Goal: Task Accomplishment & Management: Manage account settings

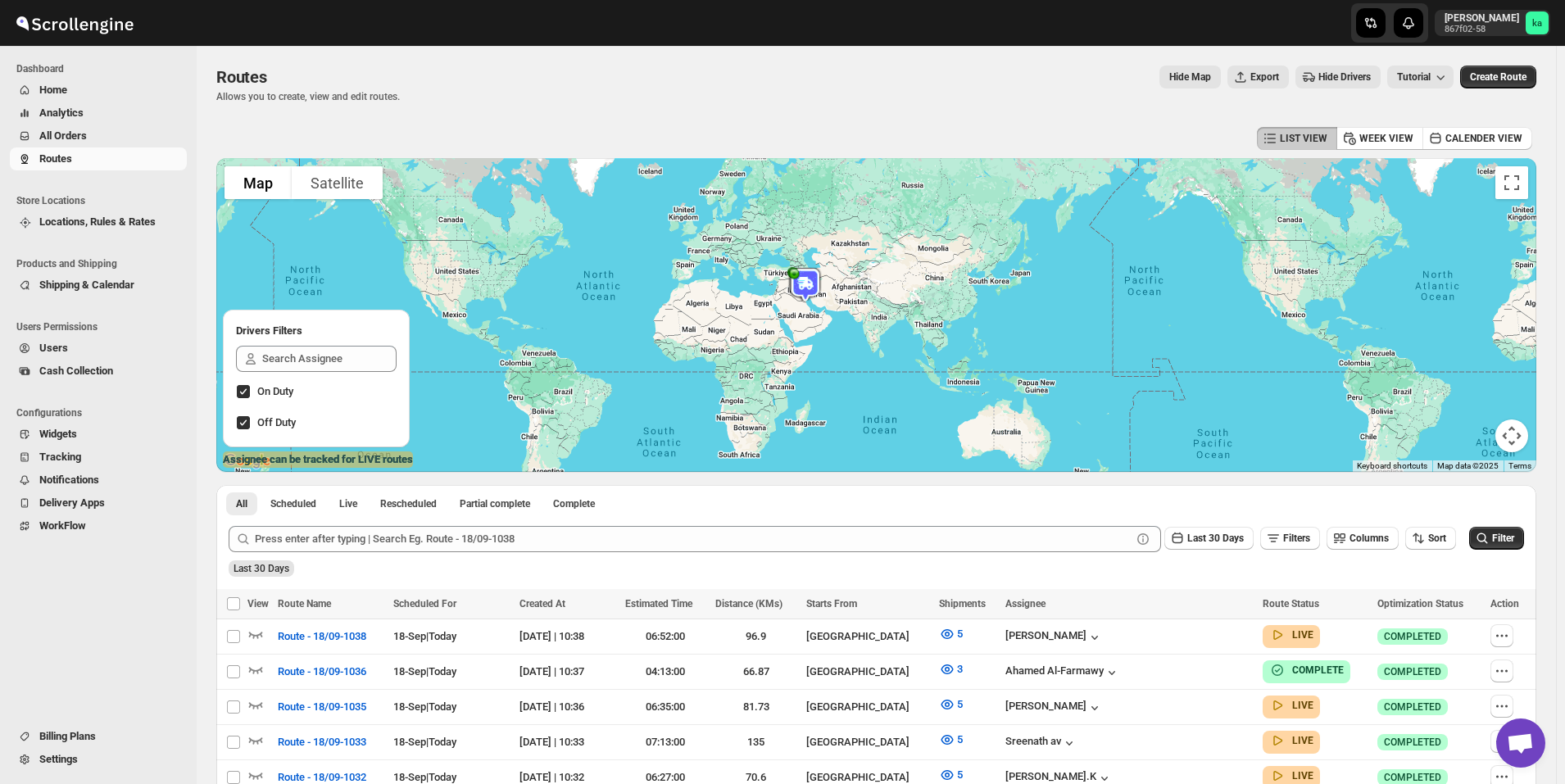
click at [84, 140] on span "All Orders" at bounding box center [63, 135] width 48 height 12
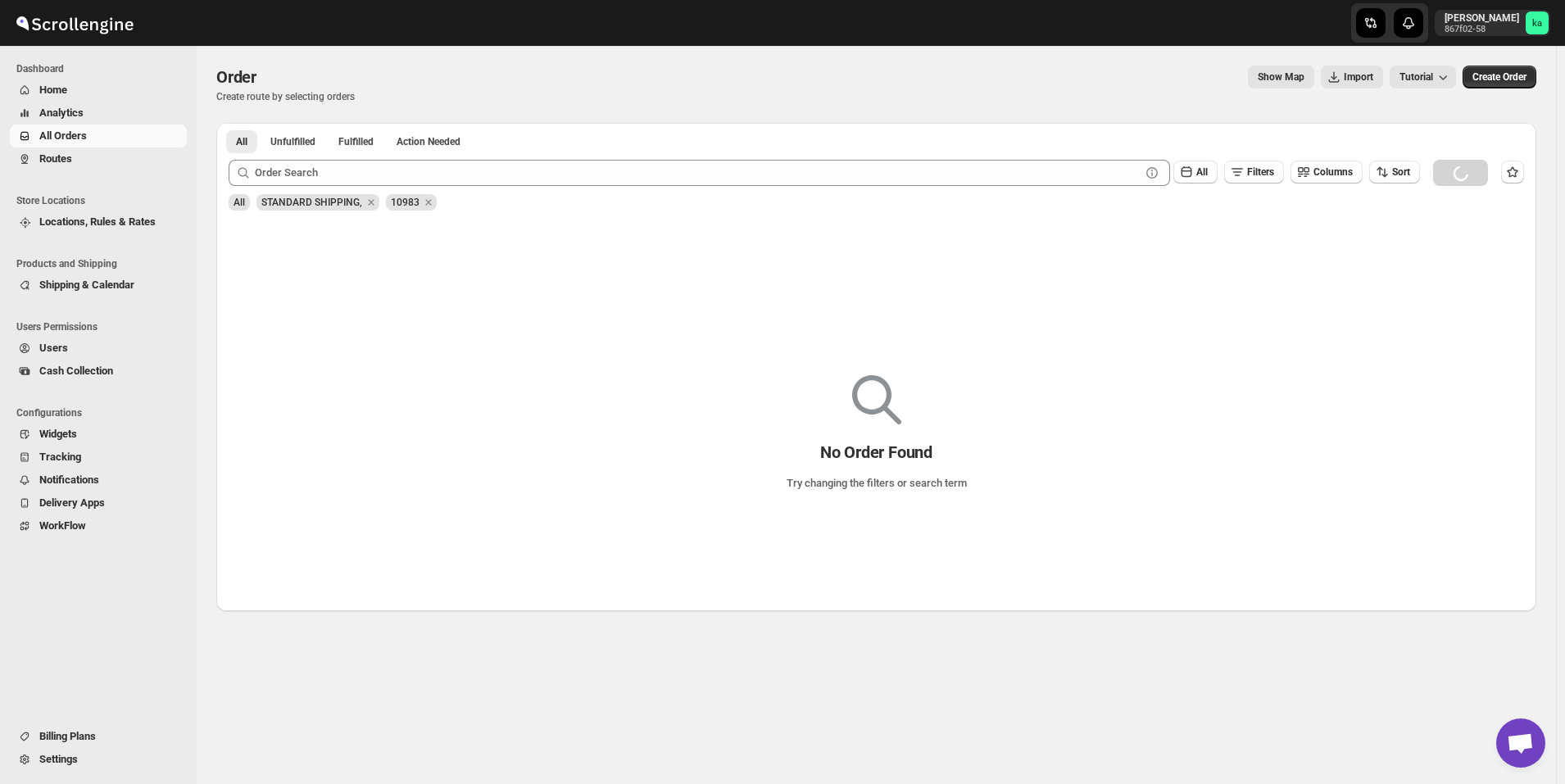
click at [112, 164] on span "Routes" at bounding box center [111, 159] width 144 height 17
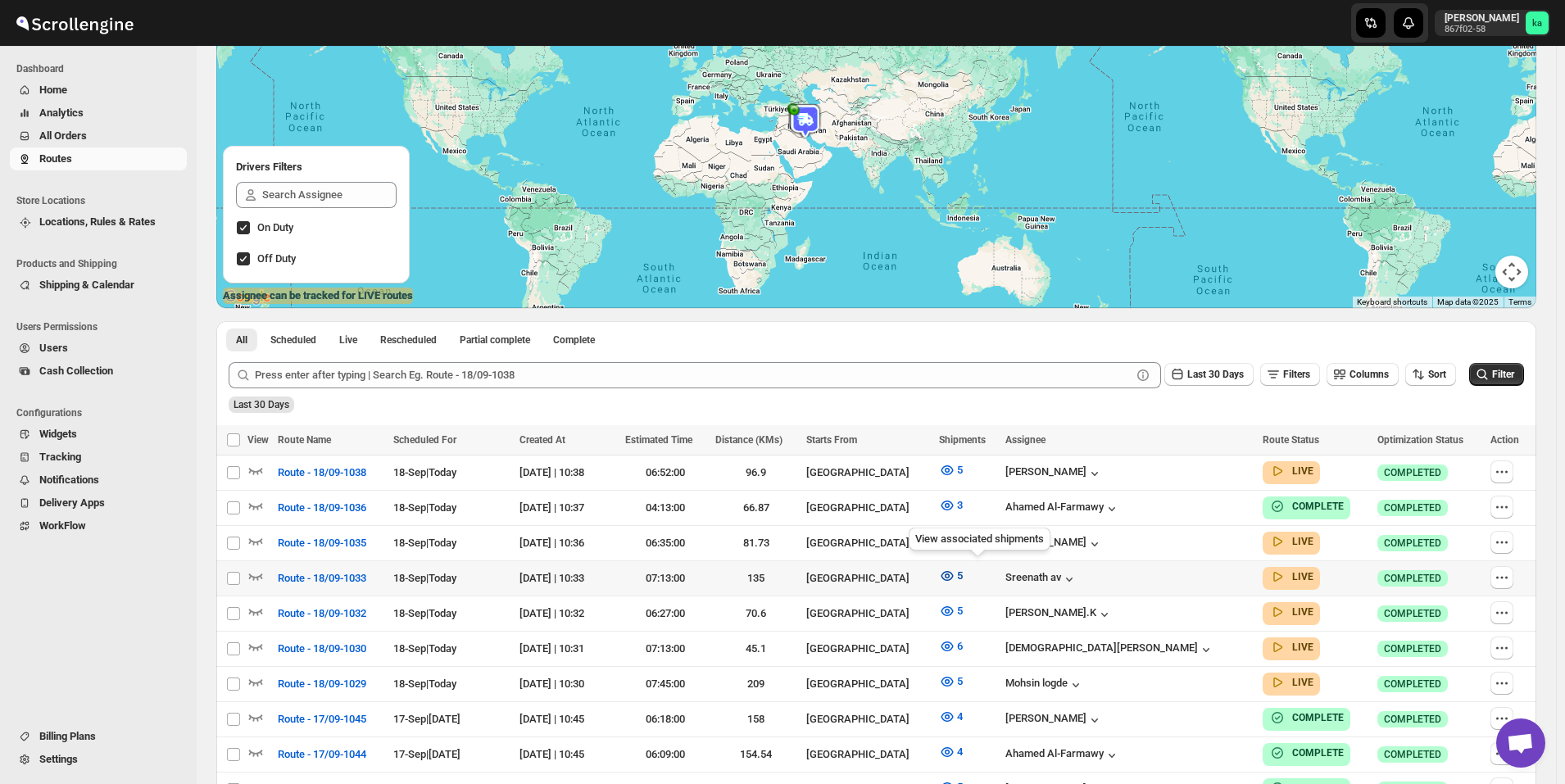
scroll to position [246, 0]
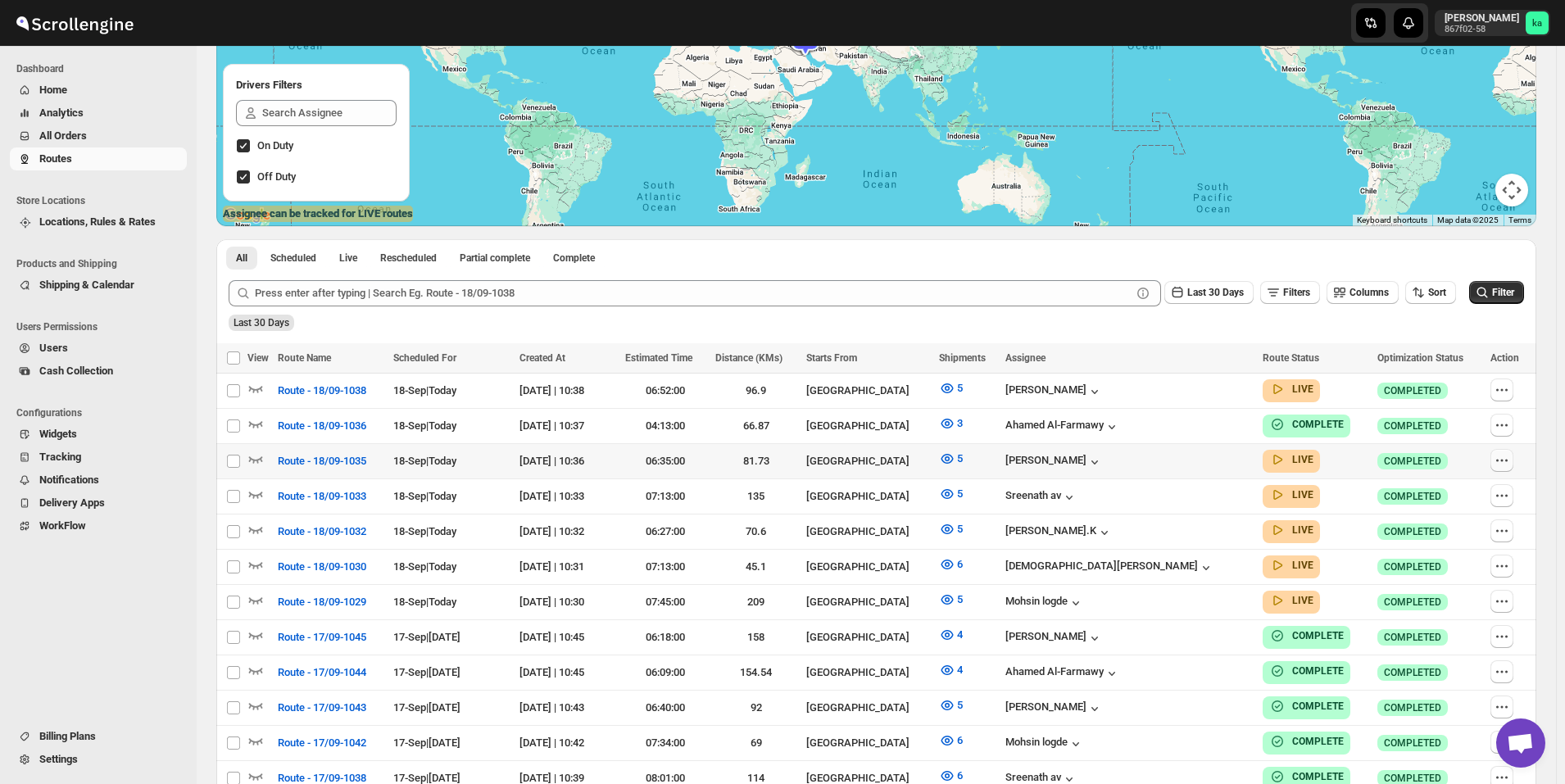
click at [1505, 458] on icon "button" at bounding box center [1501, 461] width 17 height 17
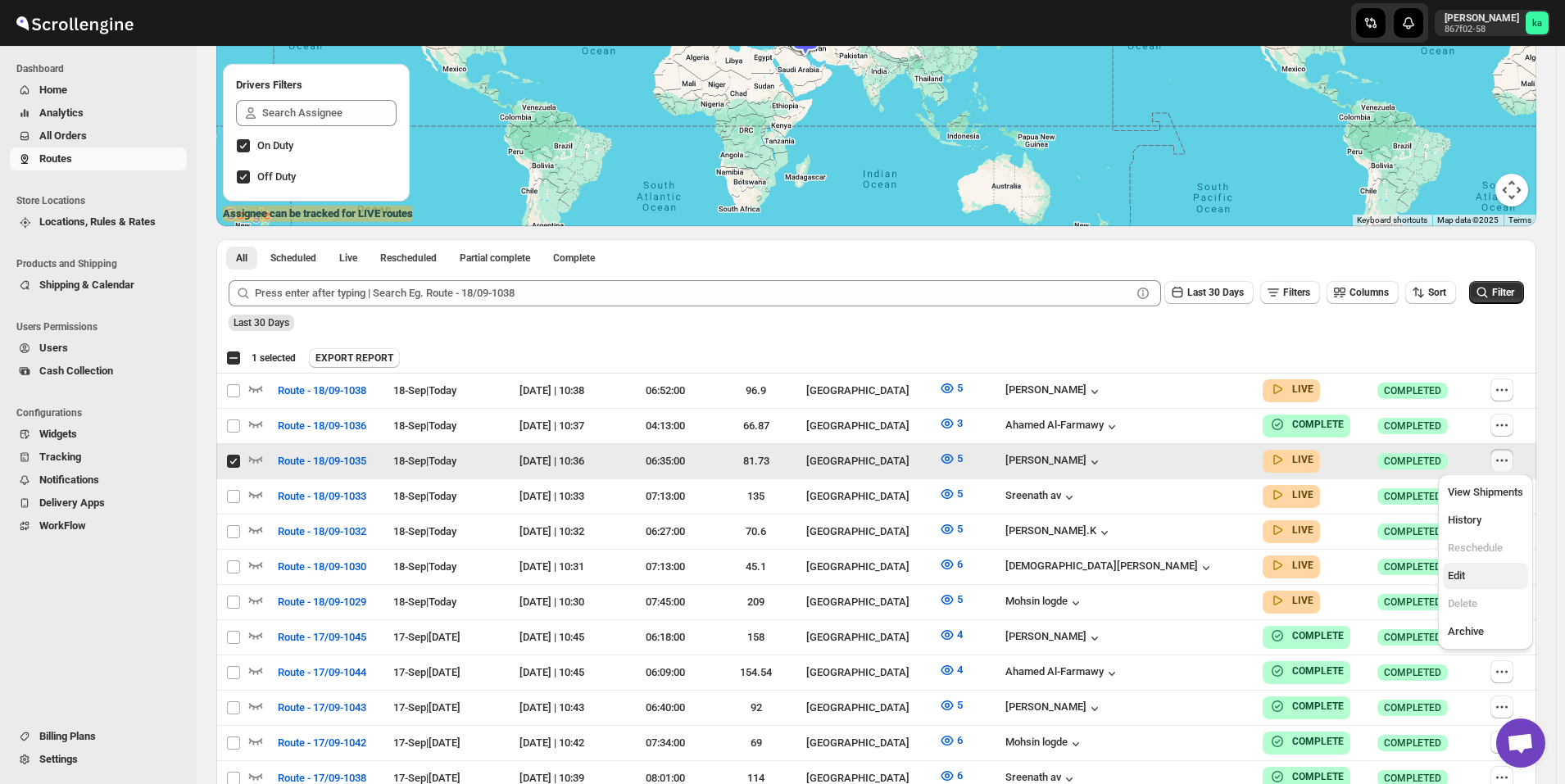
click at [1471, 581] on span "Edit" at bounding box center [1485, 576] width 76 height 17
checkbox input "false"
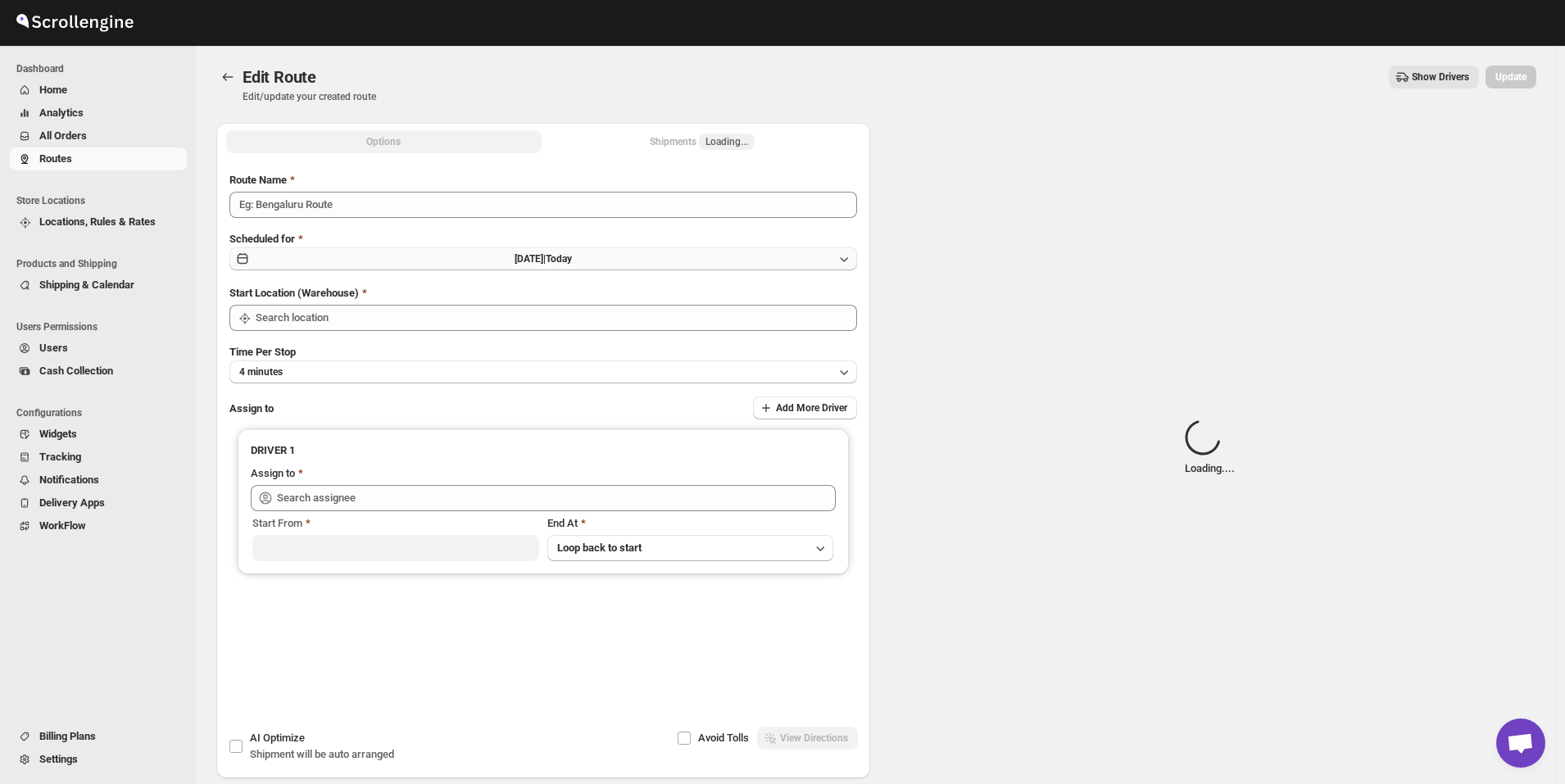
type input "Route - 18/09-1035"
type input "[GEOGRAPHIC_DATA]"
type input "[PERSON_NAME] ([EMAIL_ADDRESS][DOMAIN_NAME])"
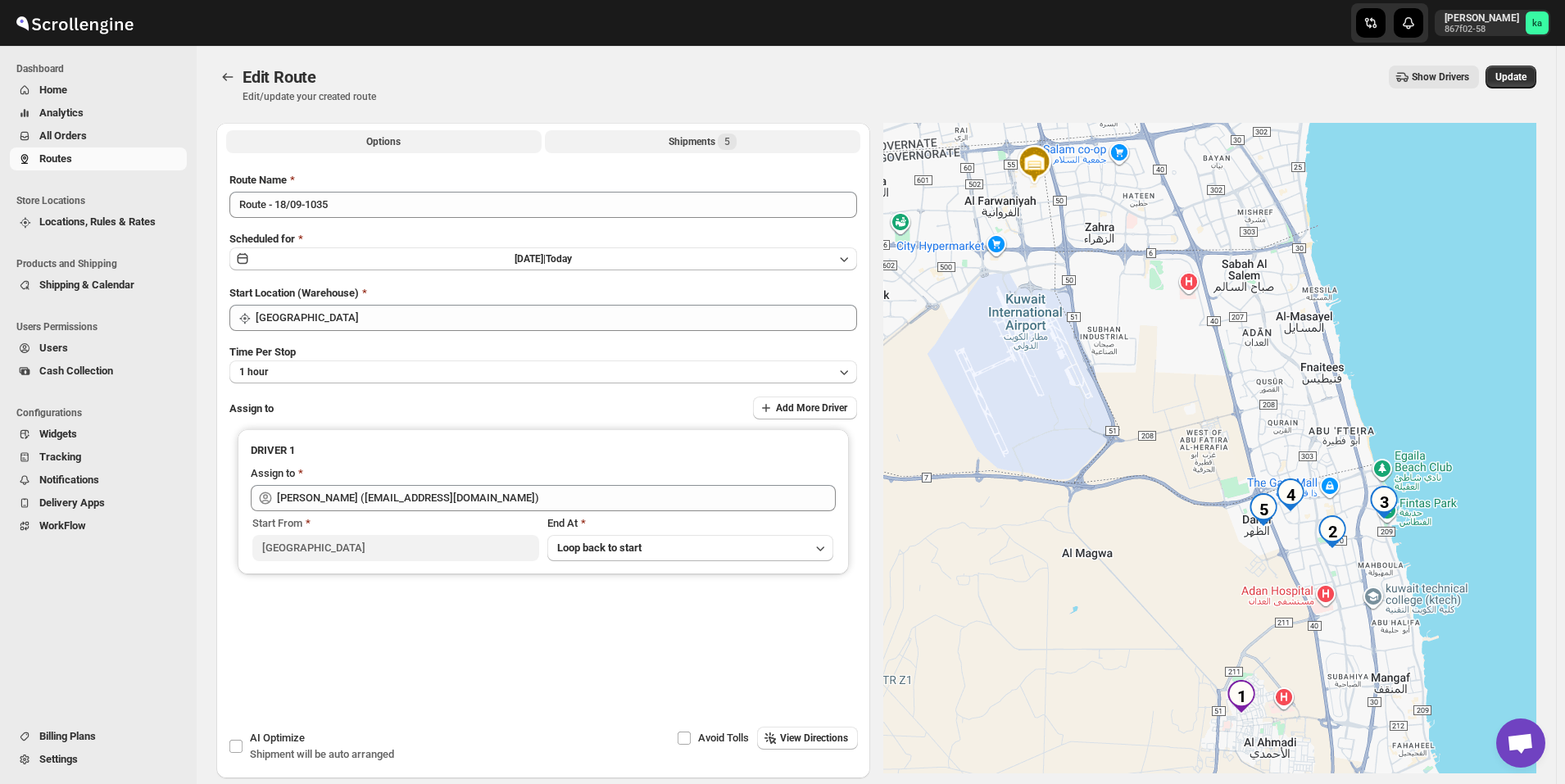
click at [712, 145] on div "Shipments 5" at bounding box center [702, 142] width 68 height 17
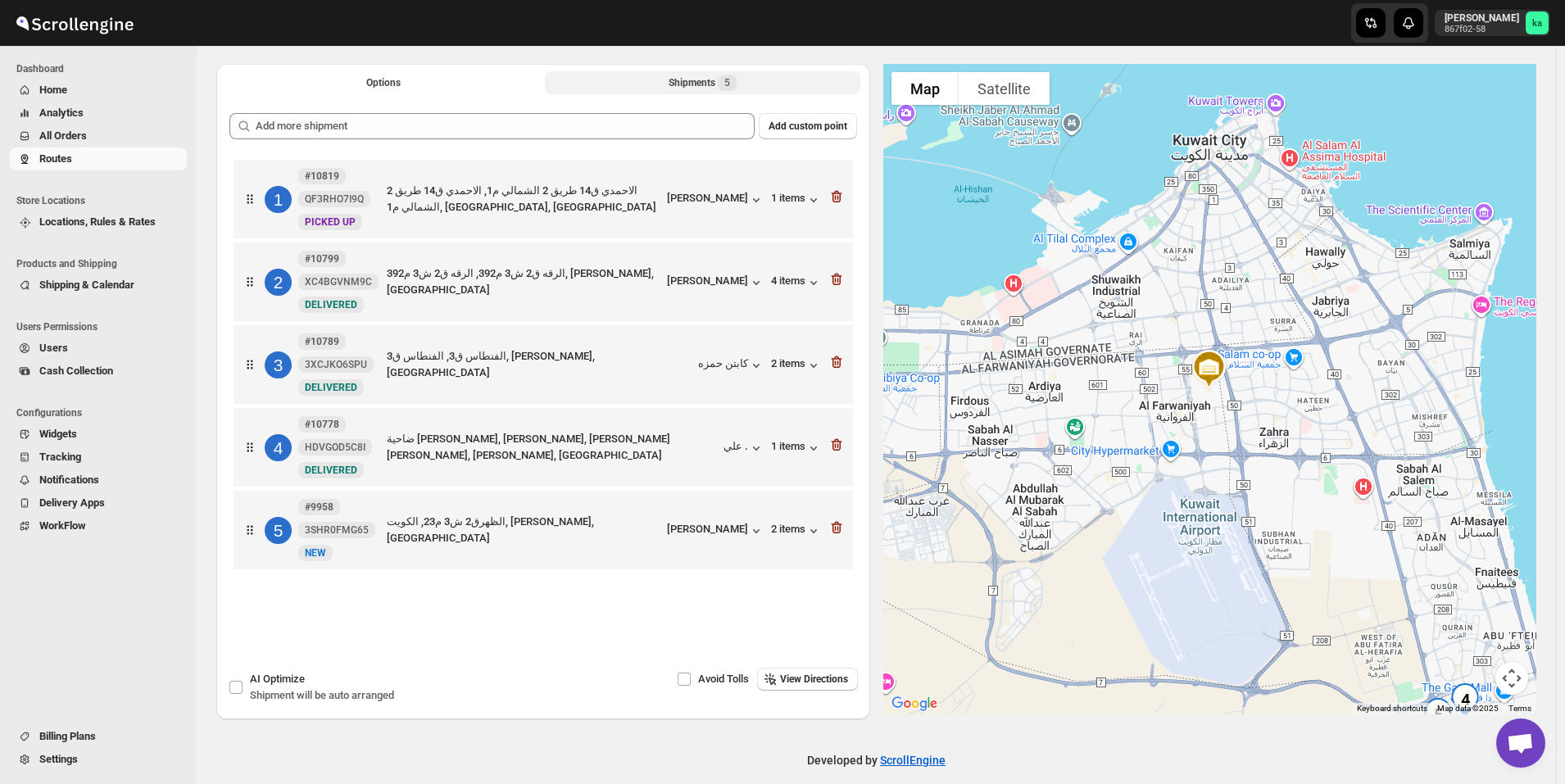
scroll to position [76, 0]
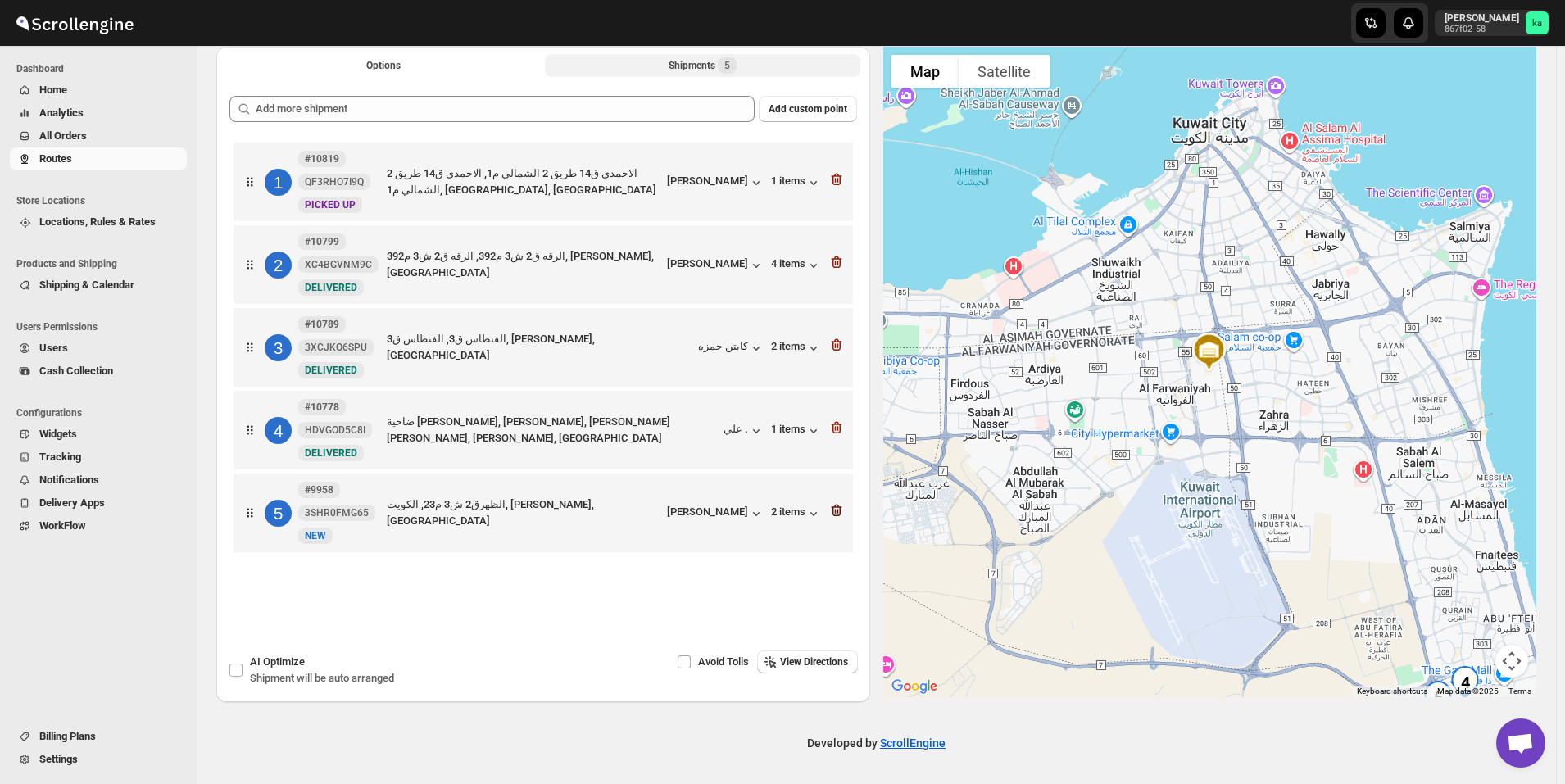
click at [841, 514] on icon "button" at bounding box center [837, 510] width 17 height 17
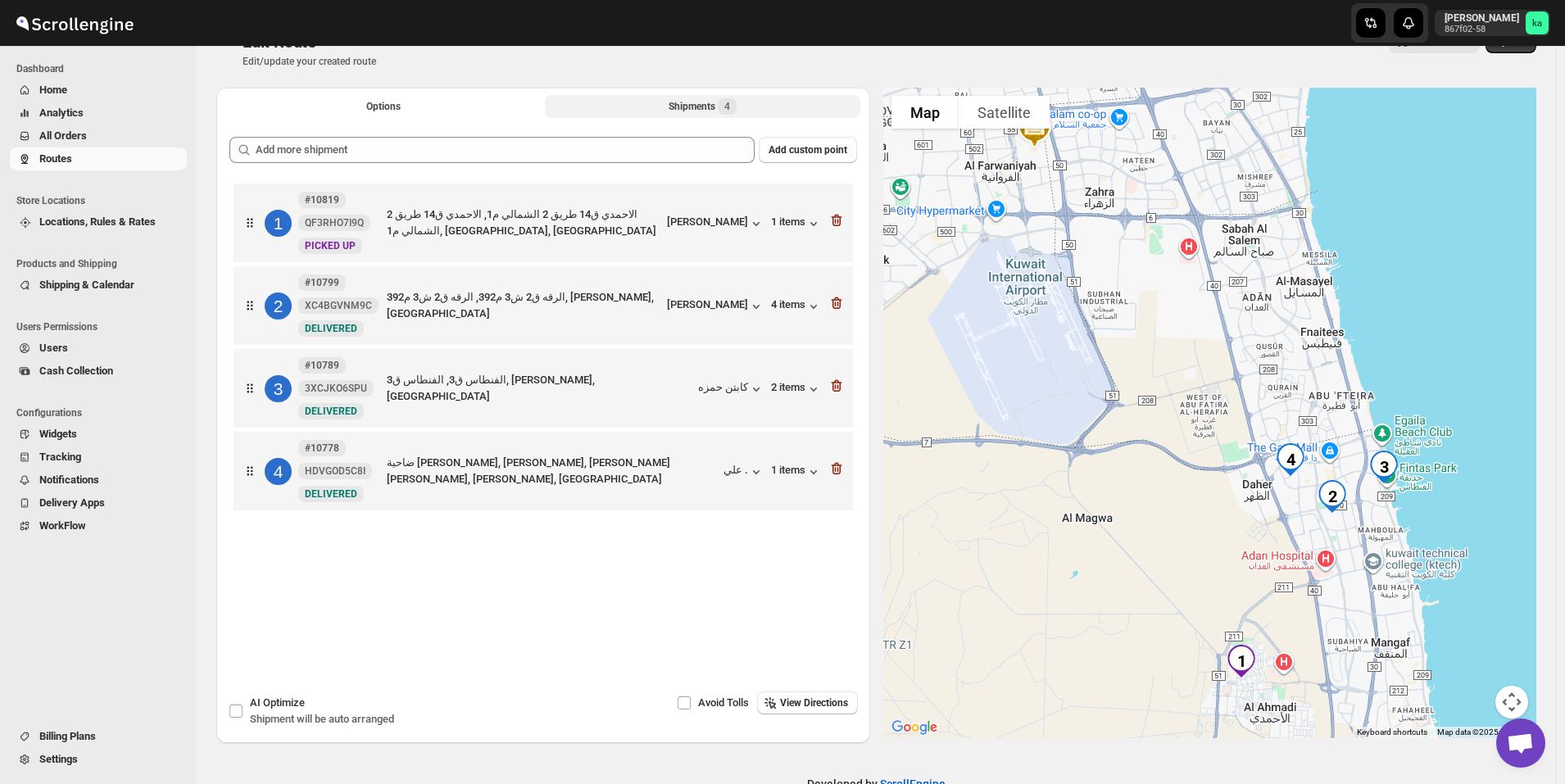
scroll to position [0, 0]
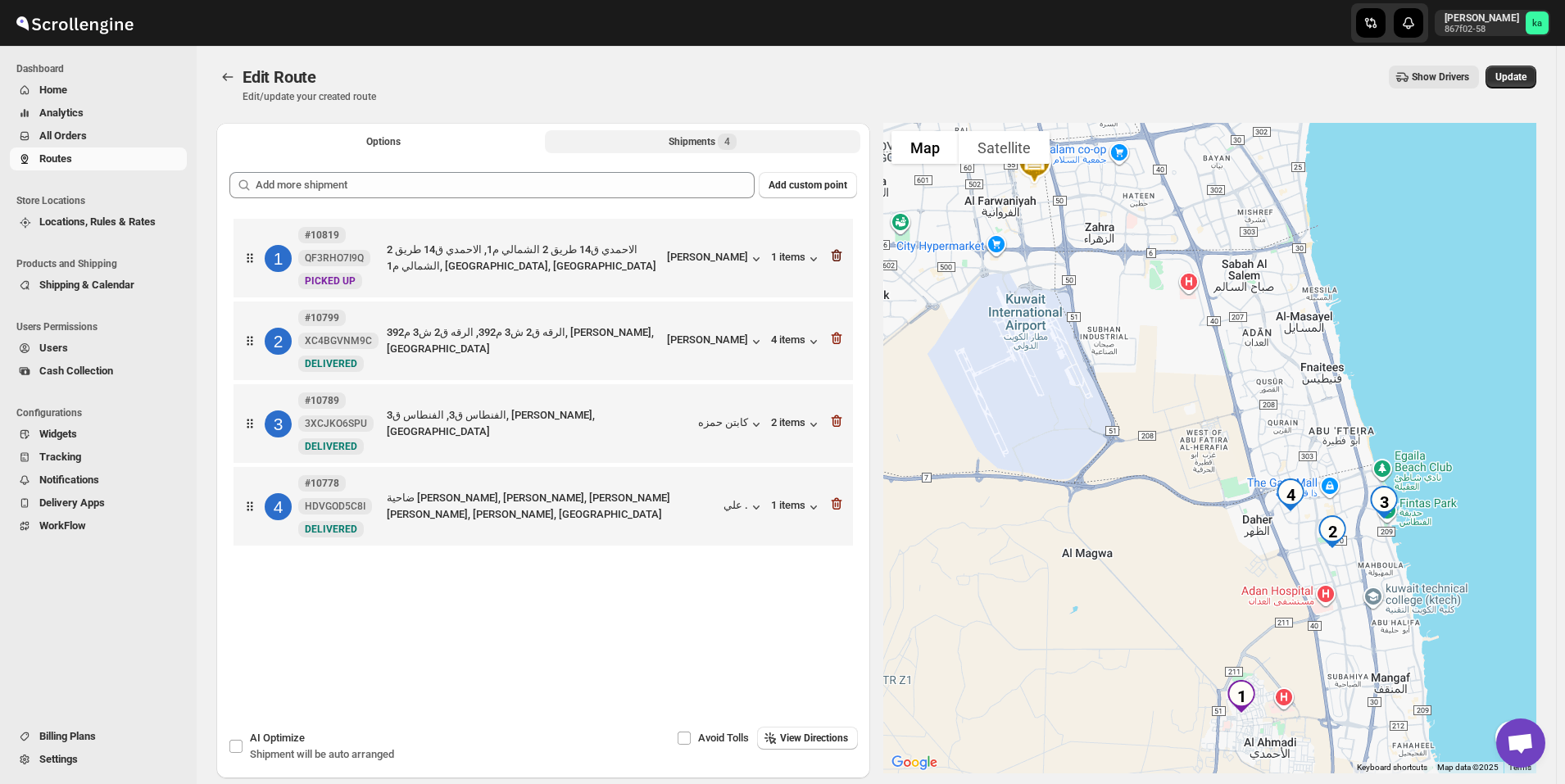
click at [844, 263] on icon "button" at bounding box center [837, 256] width 17 height 17
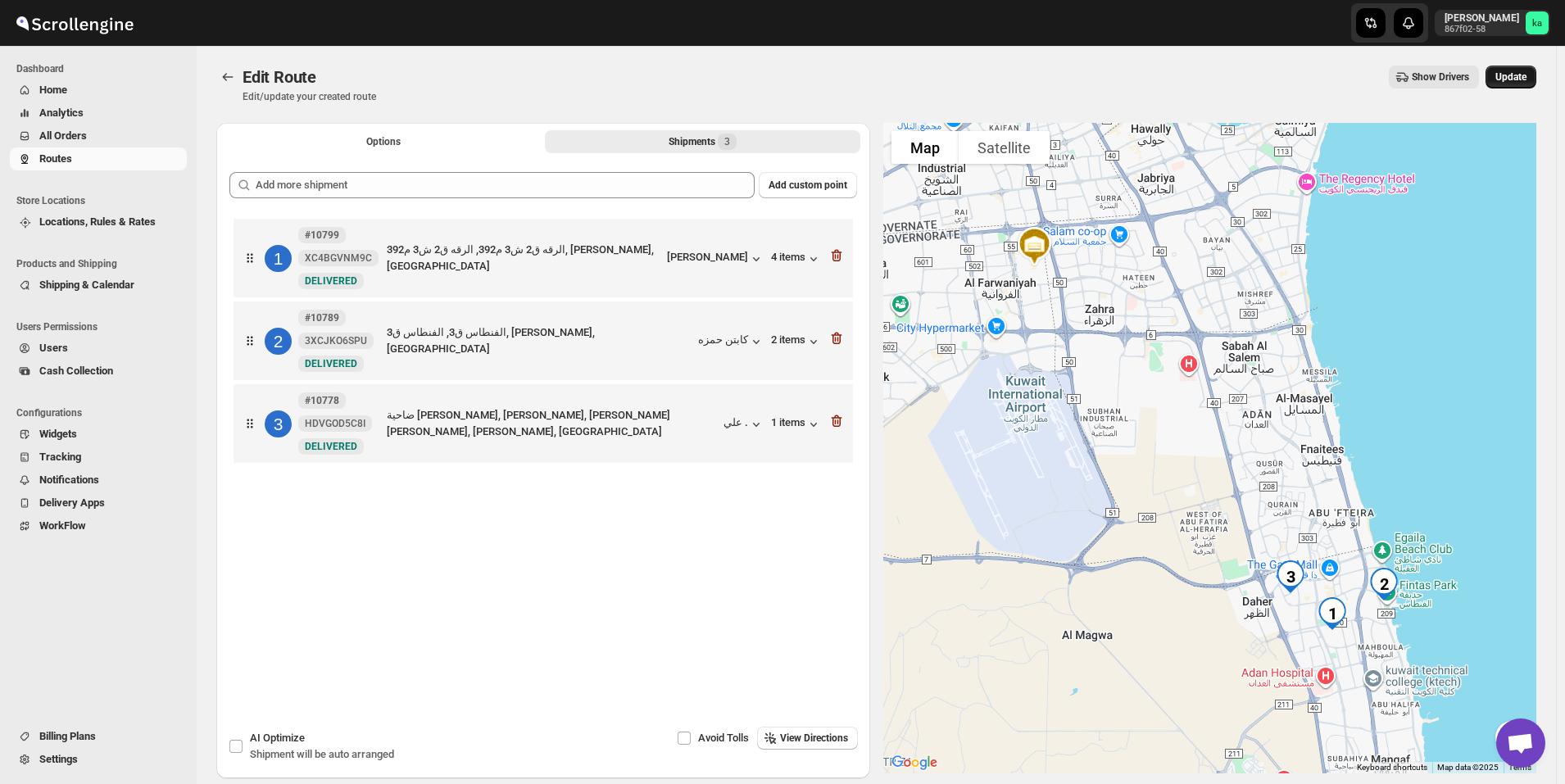
click at [1518, 82] on span "Update" at bounding box center [1510, 77] width 31 height 13
